Goal: Task Accomplishment & Management: Manage account settings

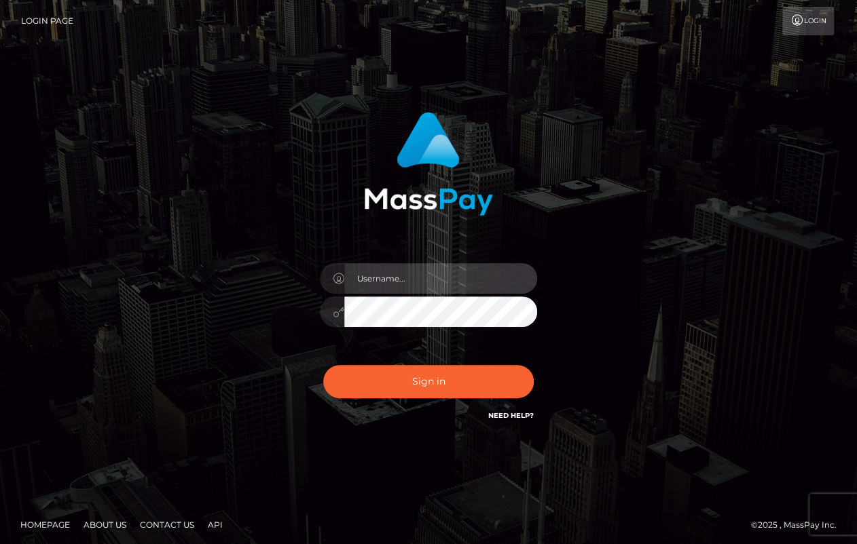
click at [443, 288] on input "text" at bounding box center [440, 278] width 193 height 31
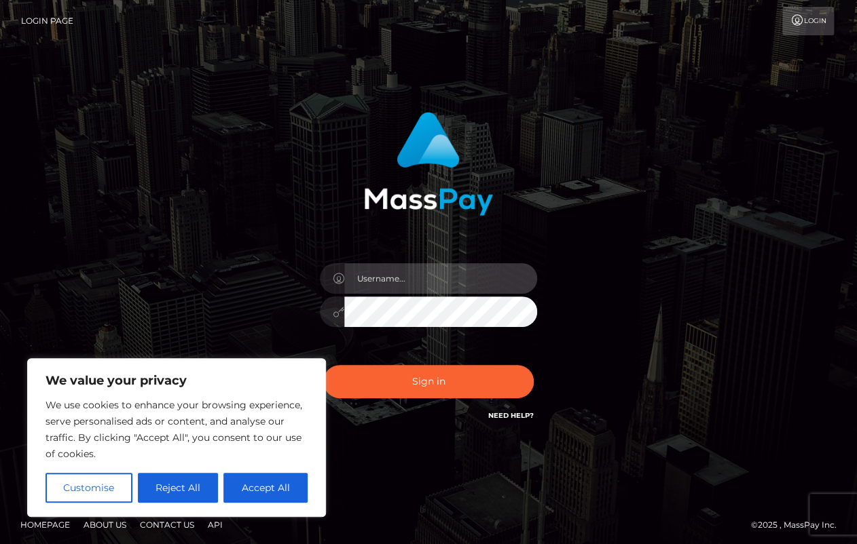
type input "chaiteaes@gmail.com"
click at [323, 365] on button "Sign in" at bounding box center [428, 381] width 210 height 33
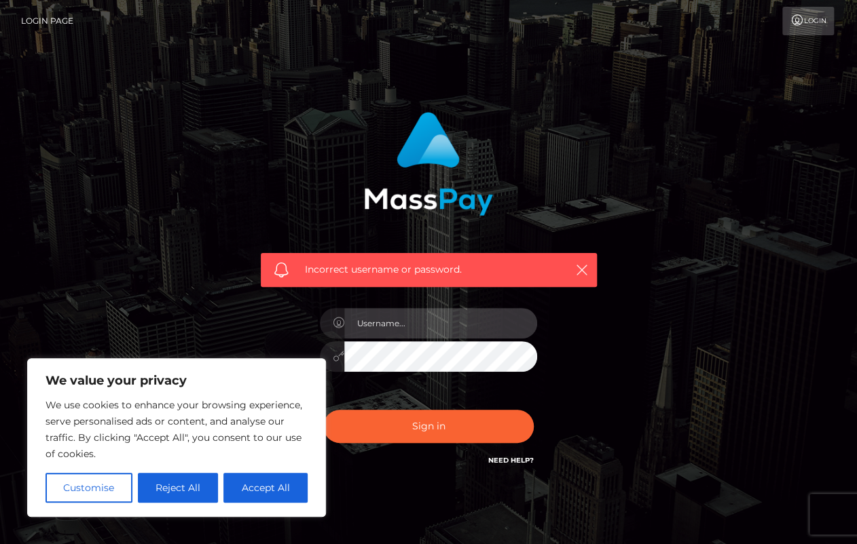
click at [406, 329] on input "text" at bounding box center [440, 323] width 193 height 31
type input "chaiteaes"
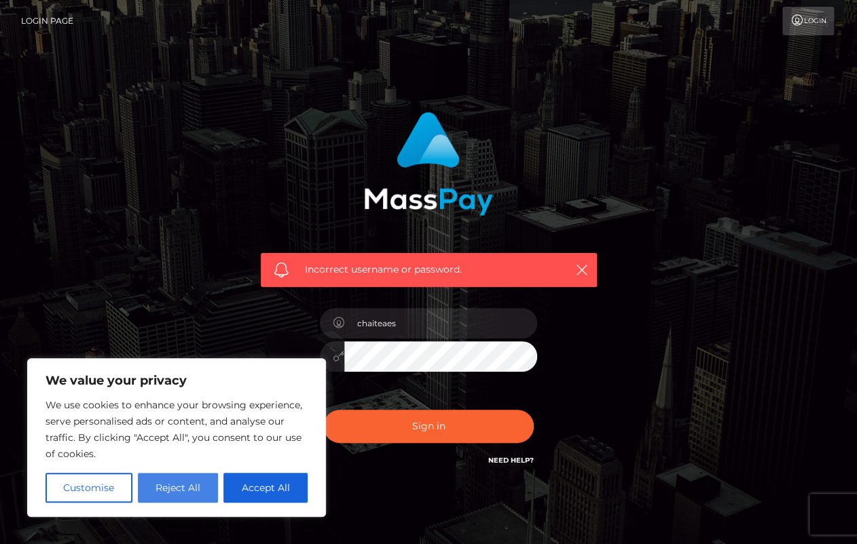
click at [160, 490] on button "Reject All" at bounding box center [178, 488] width 81 height 30
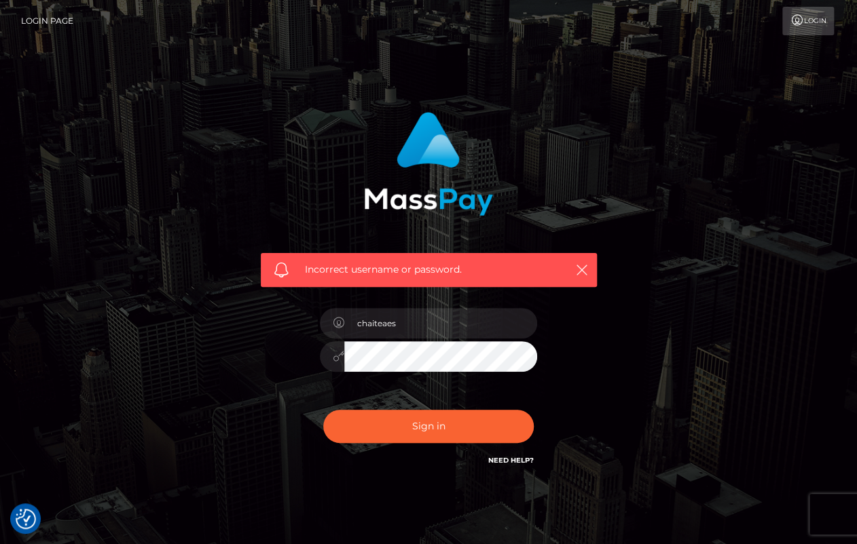
click at [323, 410] on button "Sign in" at bounding box center [428, 426] width 210 height 33
click at [500, 462] on link "Need Help?" at bounding box center [510, 460] width 45 height 9
click at [658, 403] on div "Incorrect username or password." at bounding box center [428, 297] width 774 height 390
click at [805, 28] on link "Login" at bounding box center [808, 21] width 52 height 29
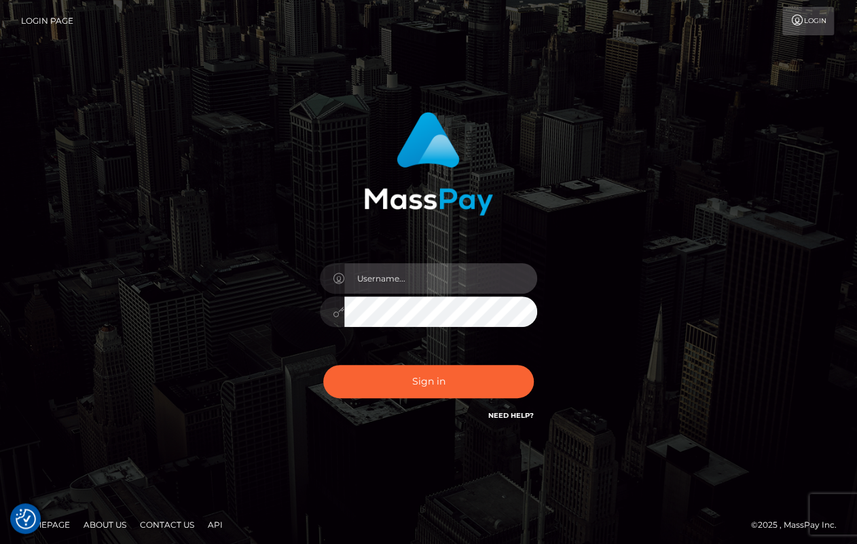
click at [391, 278] on input "text" at bounding box center [440, 278] width 193 height 31
type input "HEXisUnknown"
click at [323, 365] on button "Sign in" at bounding box center [428, 381] width 210 height 33
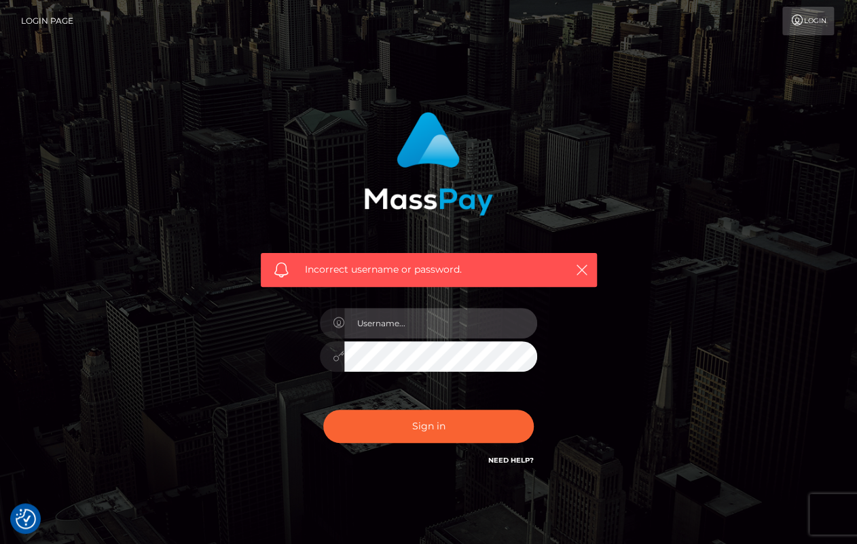
click at [403, 312] on input "text" at bounding box center [440, 323] width 193 height 31
type input "NoNineLivesKou"
click at [323, 410] on button "Sign in" at bounding box center [428, 426] width 210 height 33
click at [427, 322] on input "text" at bounding box center [440, 323] width 193 height 31
type input "momokoneko"
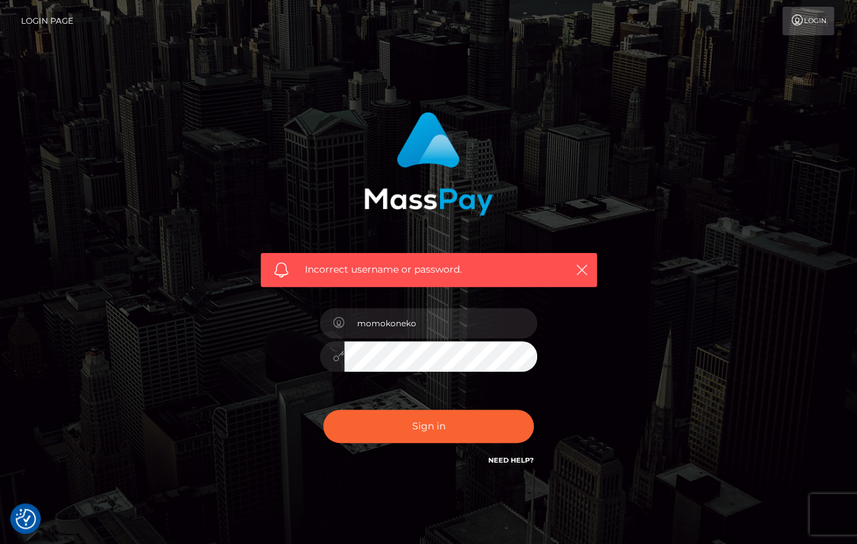
click at [407, 372] on div "momokoneko" at bounding box center [429, 350] width 238 height 104
click at [323, 410] on button "Sign in" at bounding box center [428, 426] width 210 height 33
drag, startPoint x: 387, startPoint y: 305, endPoint x: 386, endPoint y: 313, distance: 8.2
click at [386, 307] on div at bounding box center [429, 350] width 238 height 104
drag, startPoint x: 388, startPoint y: 320, endPoint x: 361, endPoint y: 318, distance: 26.5
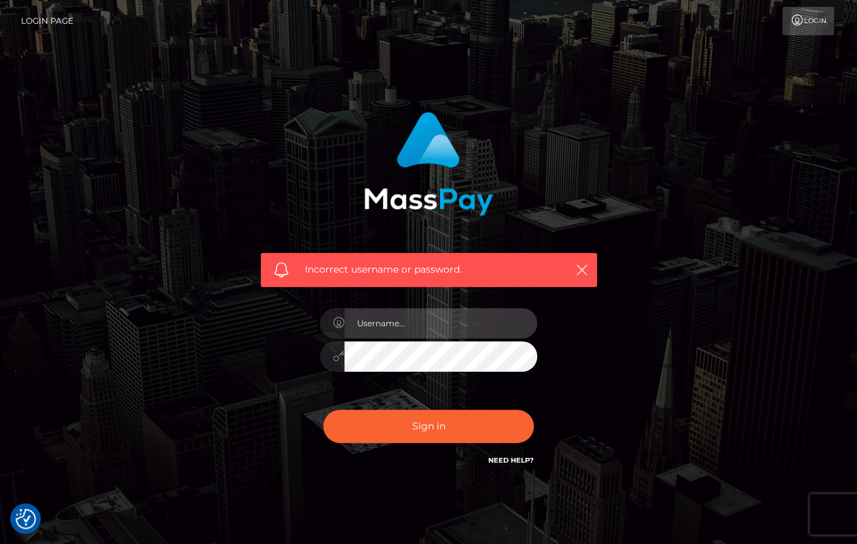
click at [386, 319] on input "text" at bounding box center [440, 323] width 193 height 31
click at [334, 318] on icon at bounding box center [339, 323] width 12 height 11
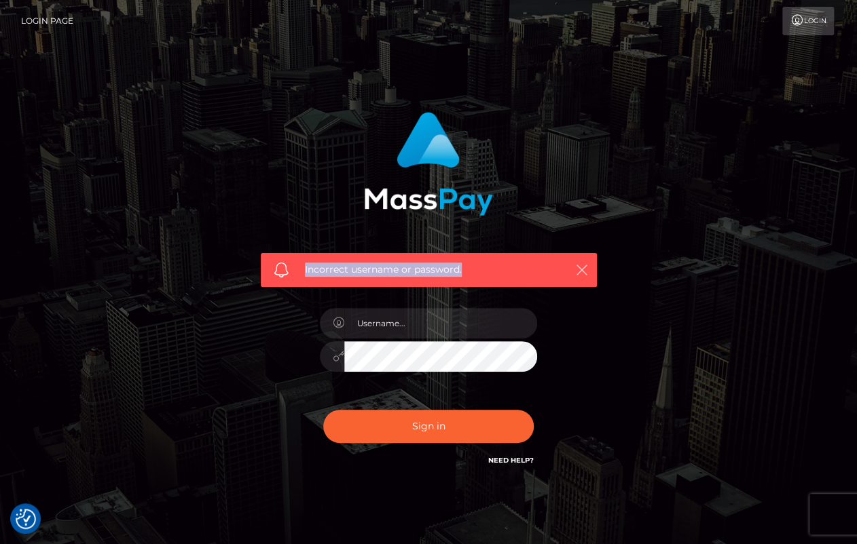
click at [588, 271] on div "Incorrect username or password." at bounding box center [429, 270] width 336 height 34
click at [586, 269] on icon "button" at bounding box center [582, 270] width 14 height 14
click at [568, 258] on div "Incorrect username or password." at bounding box center [429, 270] width 336 height 34
click at [573, 261] on button "button" at bounding box center [581, 269] width 17 height 17
click at [495, 460] on link "Need Help?" at bounding box center [510, 460] width 45 height 9
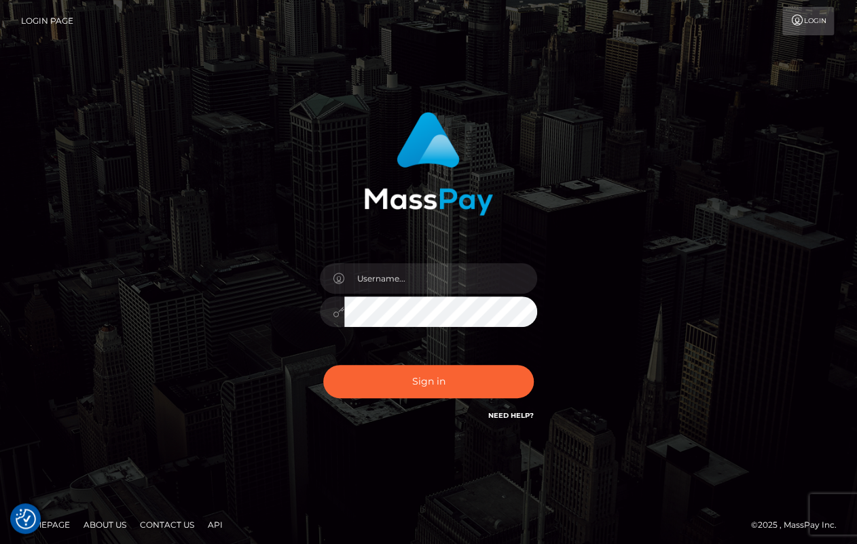
click at [508, 412] on link "Need Help?" at bounding box center [510, 415] width 45 height 9
click at [819, 11] on link "Login" at bounding box center [808, 21] width 52 height 29
click at [426, 282] on input "text" at bounding box center [440, 278] width 193 height 31
click at [396, 271] on input "text" at bounding box center [440, 278] width 193 height 31
type input "chaiteaes@gmail.com"
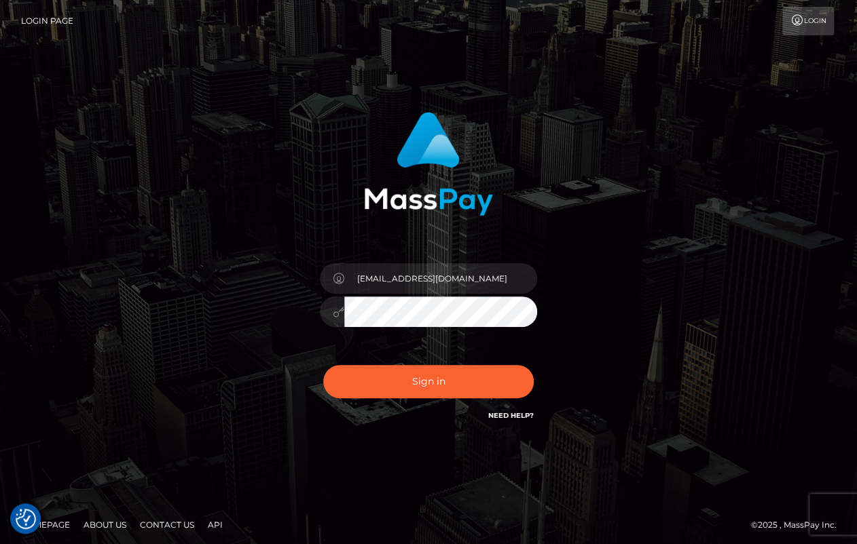
click at [323, 365] on button "Sign in" at bounding box center [428, 381] width 210 height 33
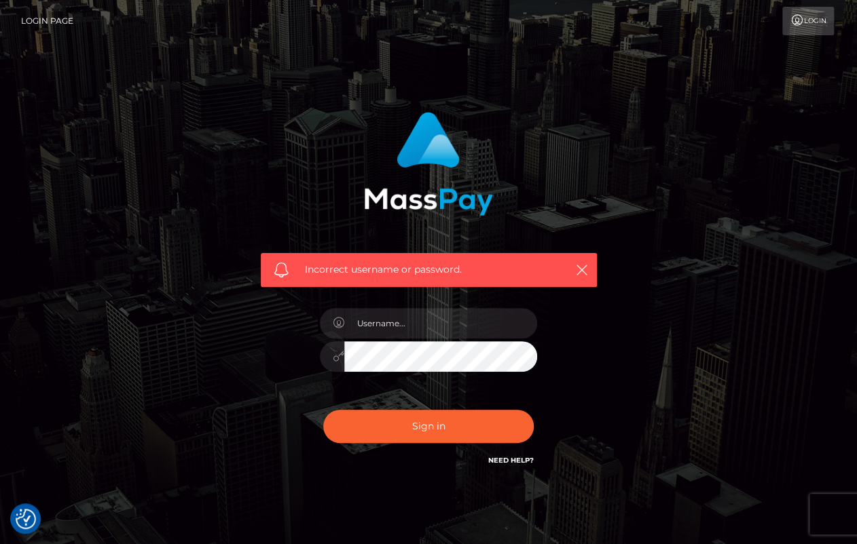
drag, startPoint x: 29, startPoint y: 19, endPoint x: 39, endPoint y: 12, distance: 12.2
click at [30, 18] on link "Login Page" at bounding box center [47, 21] width 52 height 29
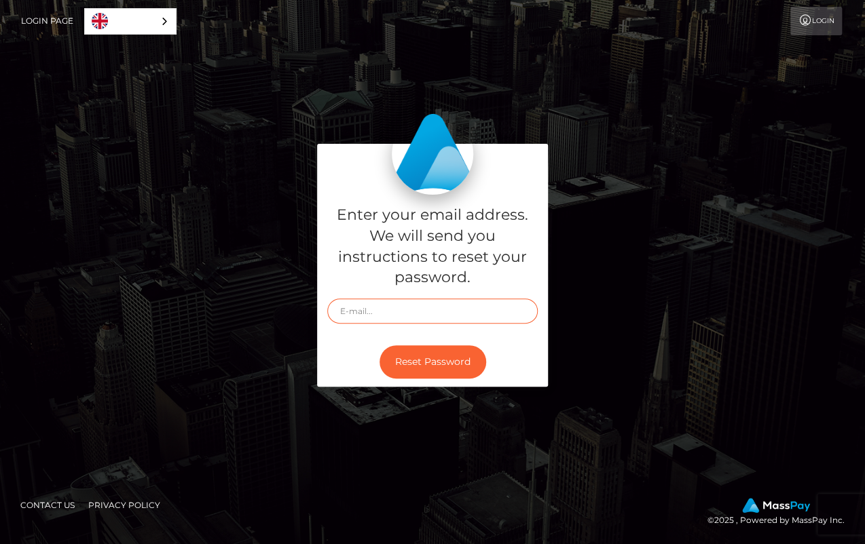
click at [407, 323] on input "text" at bounding box center [432, 311] width 210 height 25
type input "[EMAIL_ADDRESS][DOMAIN_NAME]"
click at [379, 345] on button "Reset Password" at bounding box center [432, 361] width 107 height 33
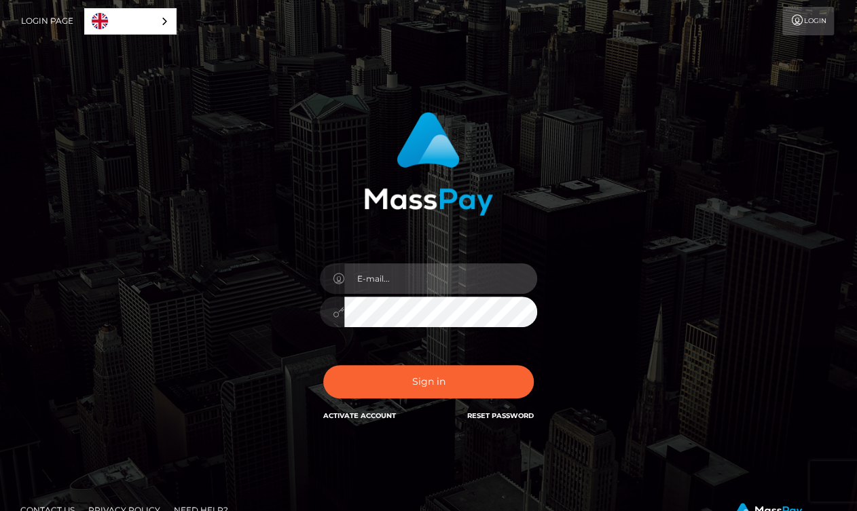
click at [402, 271] on input "email" at bounding box center [440, 278] width 193 height 31
type input "[EMAIL_ADDRESS][DOMAIN_NAME]"
click at [323, 365] on button "Sign in" at bounding box center [428, 381] width 210 height 33
